Goal: Information Seeking & Learning: Find specific page/section

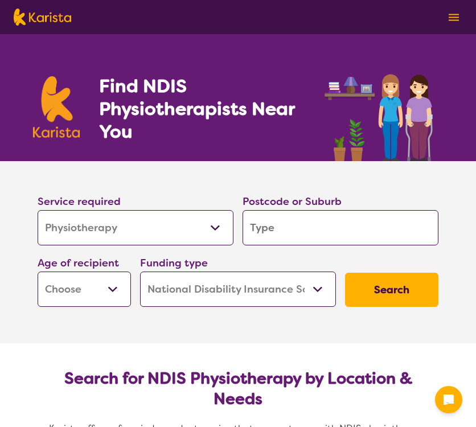
select select "Physiotherapy"
select select "NDIS"
select select "Physiotherapy"
select select "NDIS"
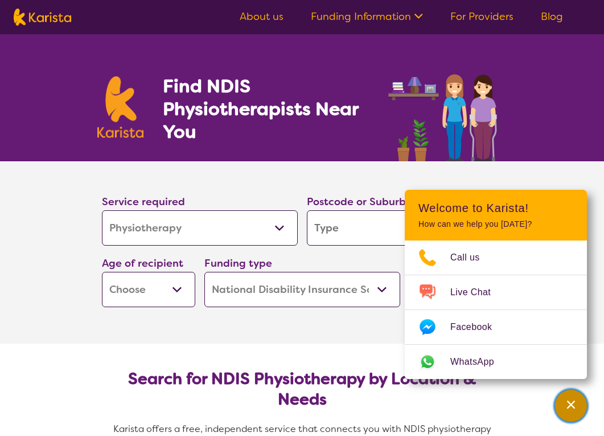
click at [475, 410] on div "Channel Menu" at bounding box center [571, 405] width 23 height 25
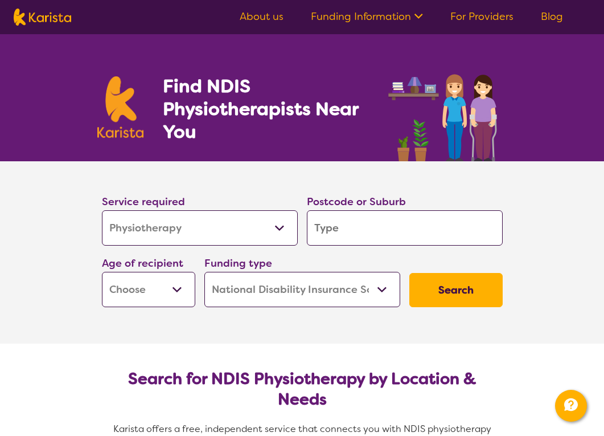
click at [390, 236] on input "search" at bounding box center [405, 227] width 196 height 35
type input "3"
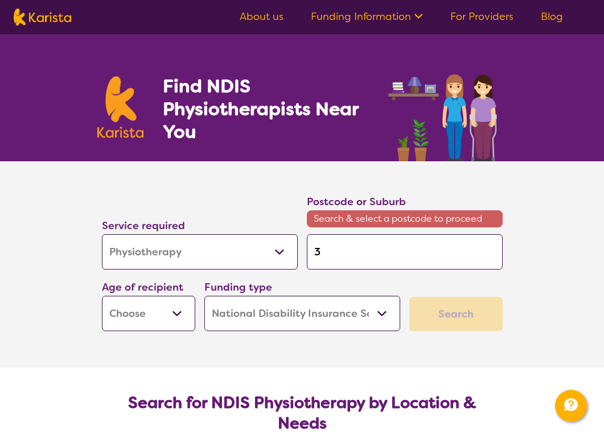
type input "31"
type input "312"
type input "3121"
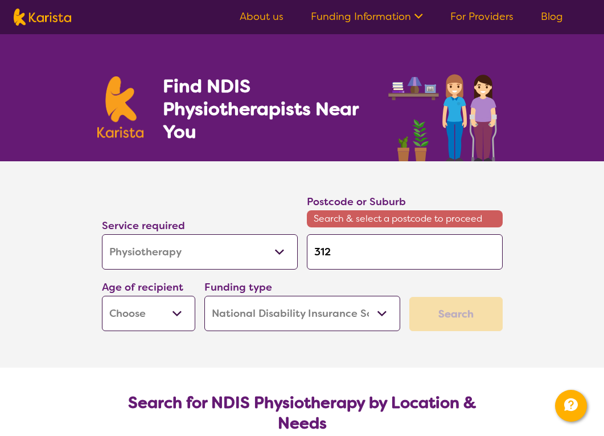
type input "3121"
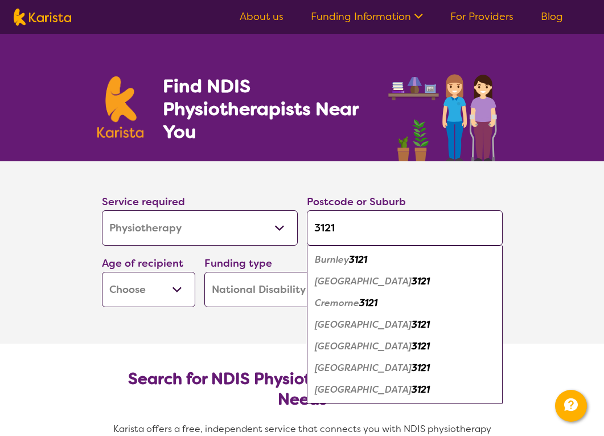
type input "3121"
click at [352, 260] on em "3121" at bounding box center [358, 259] width 18 height 12
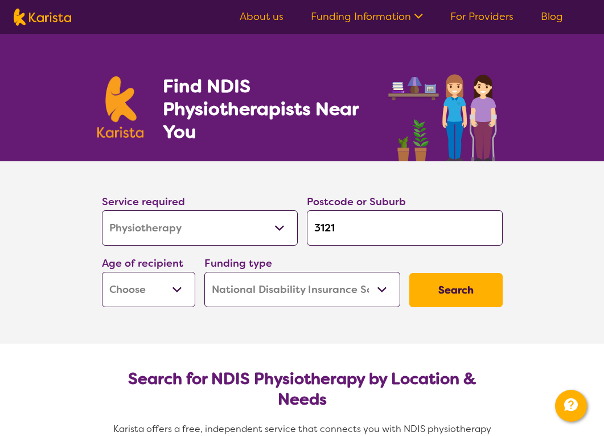
click at [159, 290] on select "Early Childhood - 0 to 9 Child - 10 to 11 Adolescent - 12 to 17 Adult - 18 to 6…" at bounding box center [148, 289] width 93 height 35
select select "AD"
click at [102, 272] on select "Early Childhood - 0 to 9 Child - 10 to 11 Adolescent - 12 to 17 Adult - 18 to 6…" at bounding box center [148, 289] width 93 height 35
select select "AD"
click at [439, 289] on button "Search" at bounding box center [455, 290] width 93 height 34
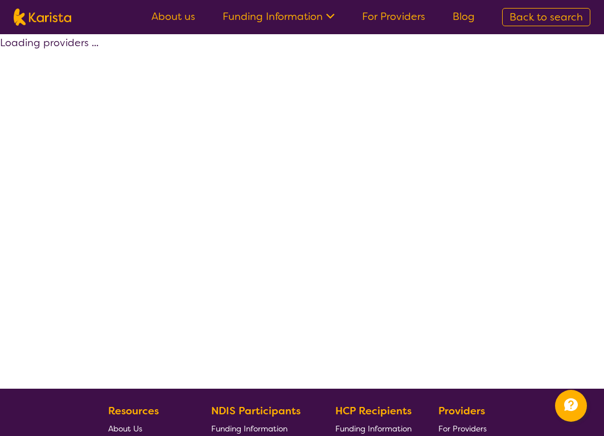
select select "by_score"
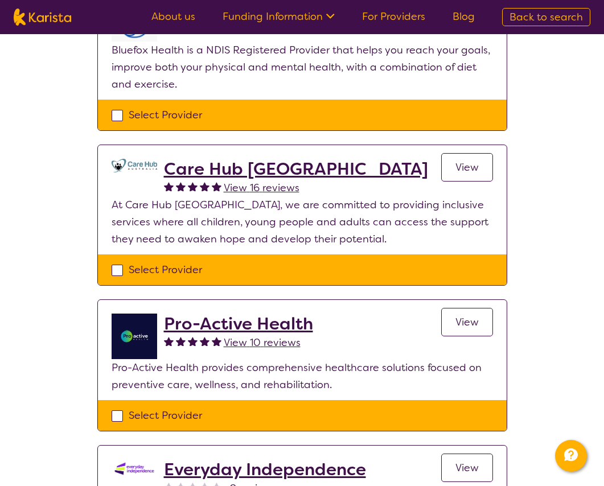
scroll to position [342, 0]
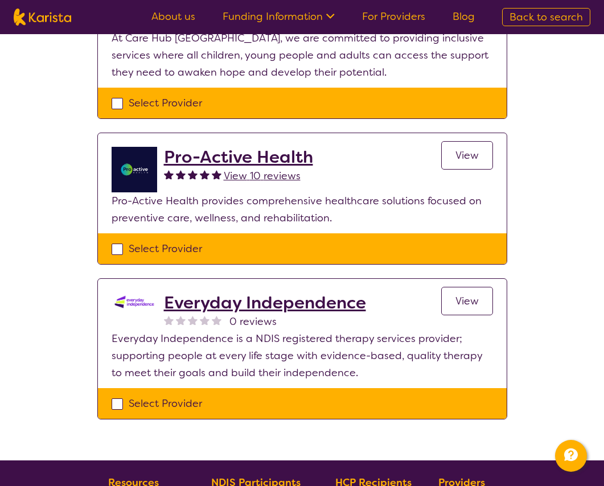
click at [239, 154] on h2 "Pro-Active Health" at bounding box center [238, 157] width 149 height 20
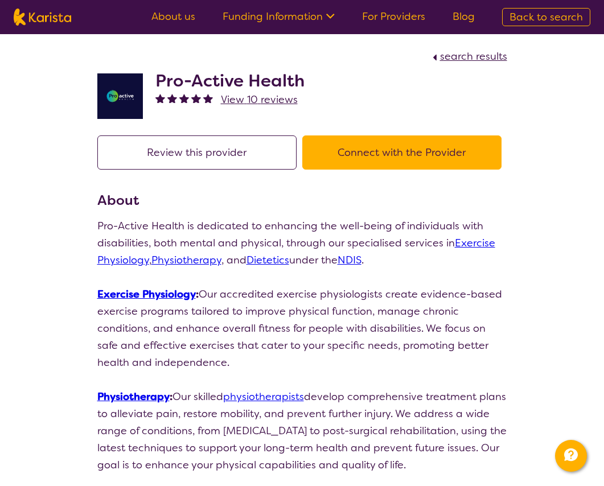
click at [254, 76] on h2 "Pro-Active Health" at bounding box center [229, 81] width 149 height 20
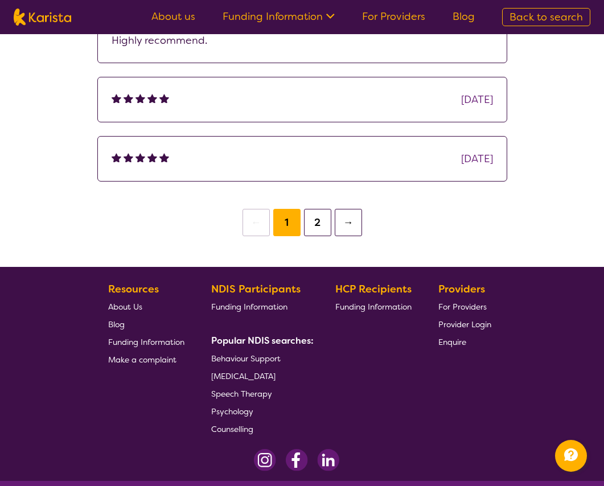
scroll to position [1284, 0]
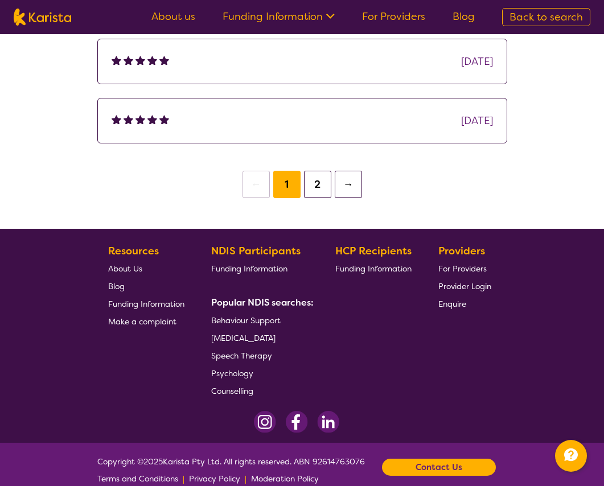
scroll to position [215, 0]
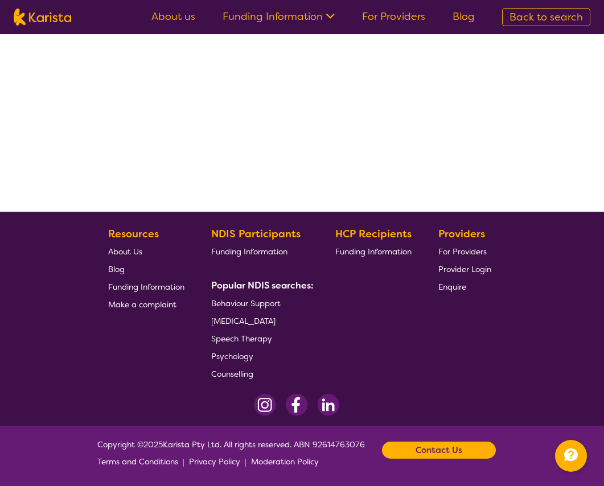
select select "by_score"
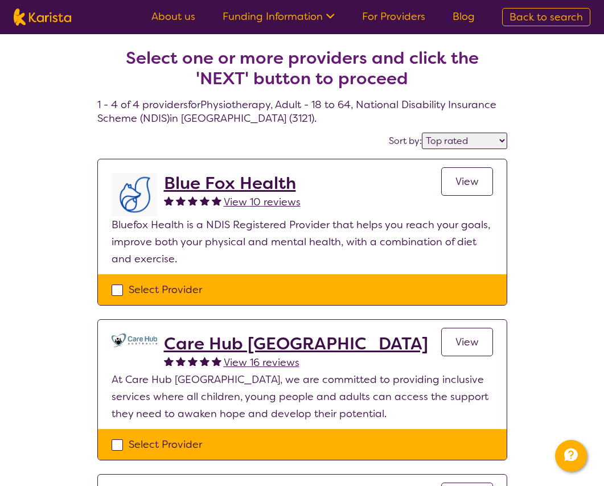
select select "Physiotherapy"
select select "AD"
select select "NDIS"
select select "Physiotherapy"
select select "AD"
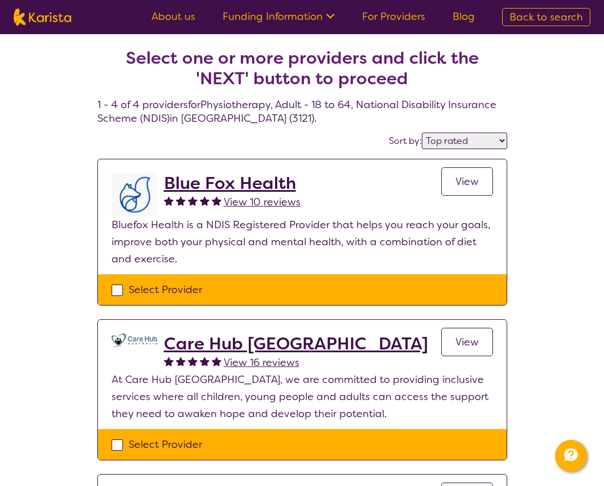
select select "NDIS"
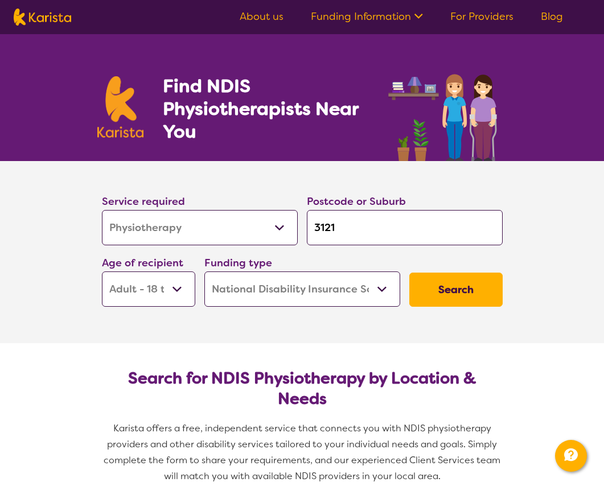
scroll to position [215, 0]
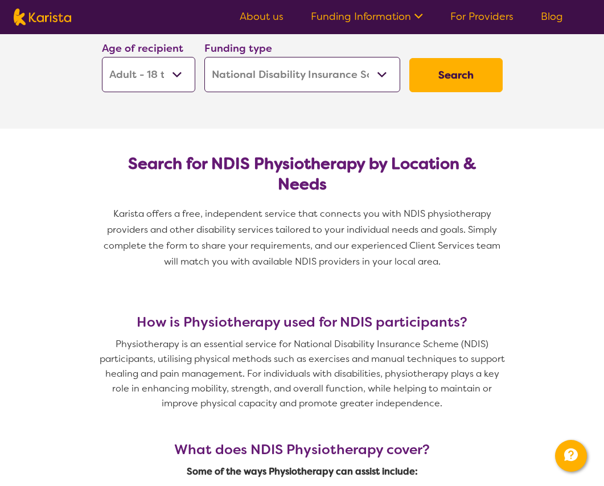
select select "by_score"
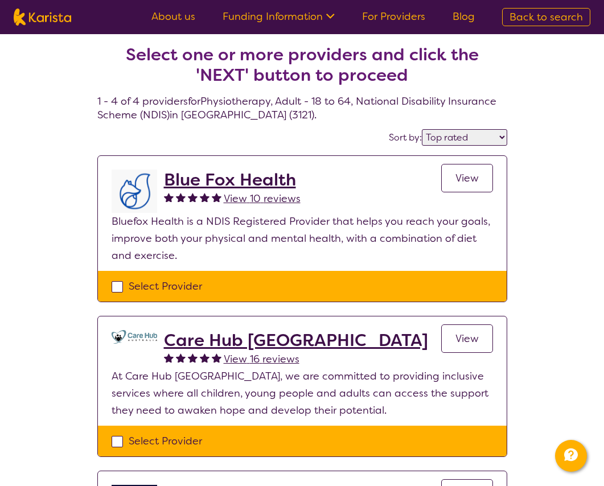
scroll to position [0, 0]
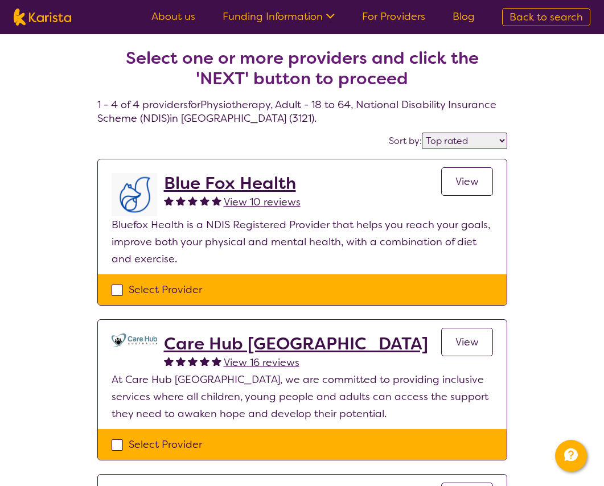
click at [239, 188] on h2 "Blue Fox Health" at bounding box center [232, 183] width 137 height 20
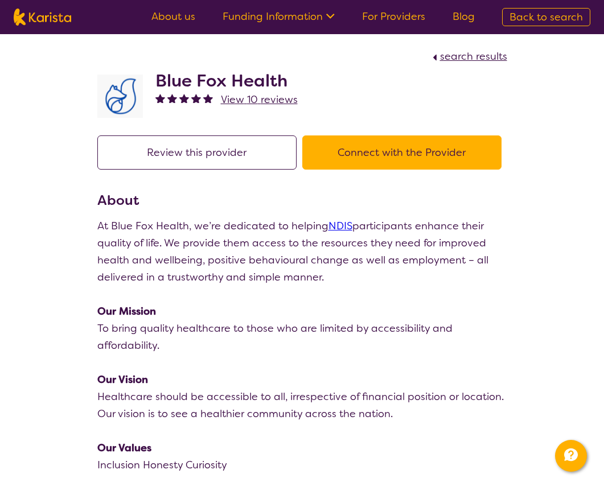
click at [200, 71] on h2 "Blue Fox Health" at bounding box center [226, 81] width 142 height 20
select select "by_score"
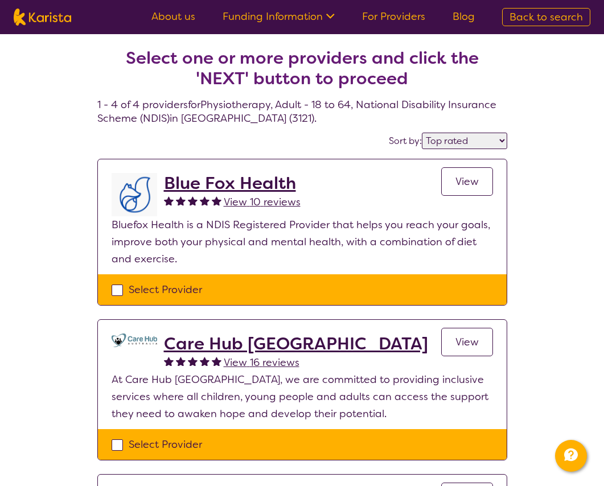
select select "Physiotherapy"
select select "AD"
select select "NDIS"
select select "Physiotherapy"
select select "AD"
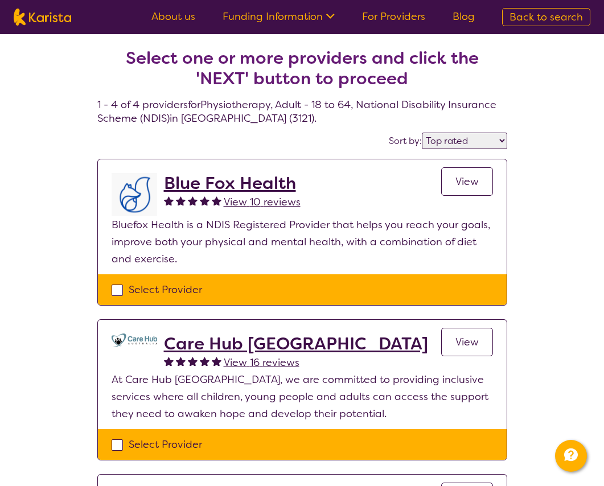
select select "NDIS"
